Goal: Register for event/course

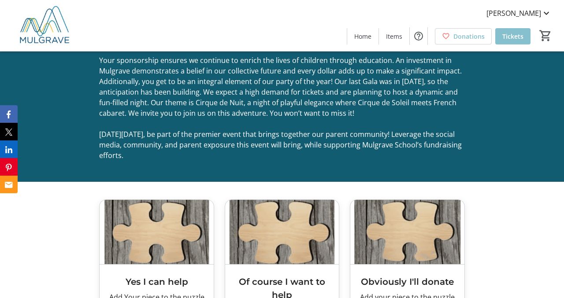
scroll to position [1220, 0]
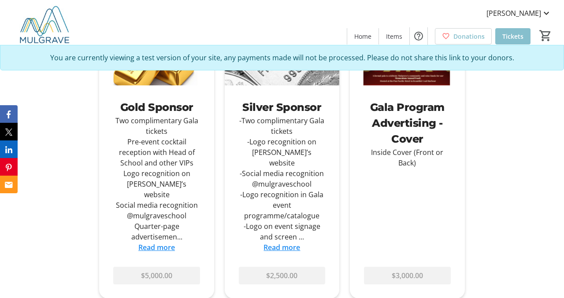
scroll to position [877, 0]
